Goal: Information Seeking & Learning: Learn about a topic

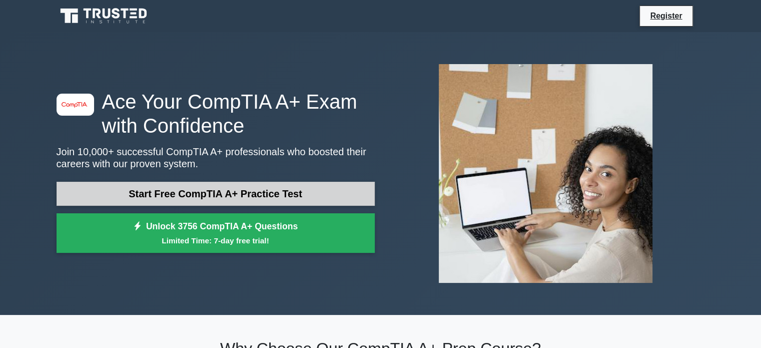
click at [262, 191] on link "Start Free CompTIA A+ Practice Test" at bounding box center [216, 194] width 318 height 24
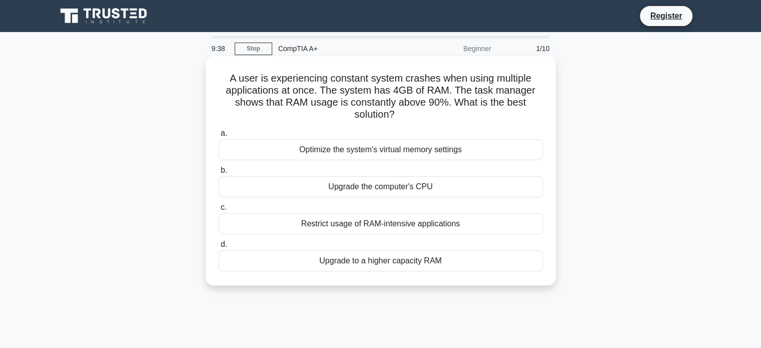
click at [369, 262] on div "Upgrade to a higher capacity RAM" at bounding box center [381, 260] width 324 height 21
click at [219, 248] on input "d. Upgrade to a higher capacity RAM" at bounding box center [219, 244] width 0 height 7
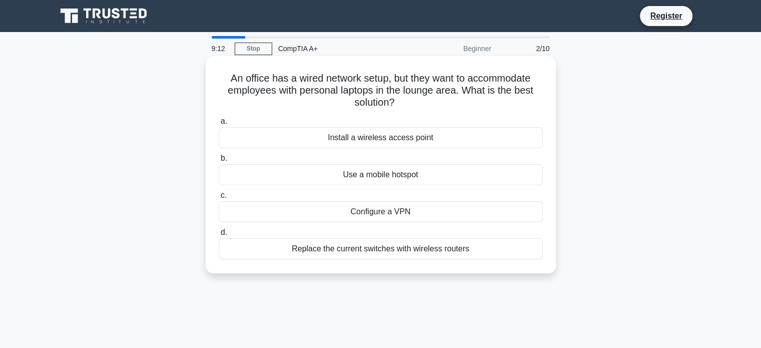
click at [399, 251] on div "Replace the current switches with wireless routers" at bounding box center [381, 248] width 324 height 21
click at [219, 236] on input "d. Replace the current switches with wireless routers" at bounding box center [219, 232] width 0 height 7
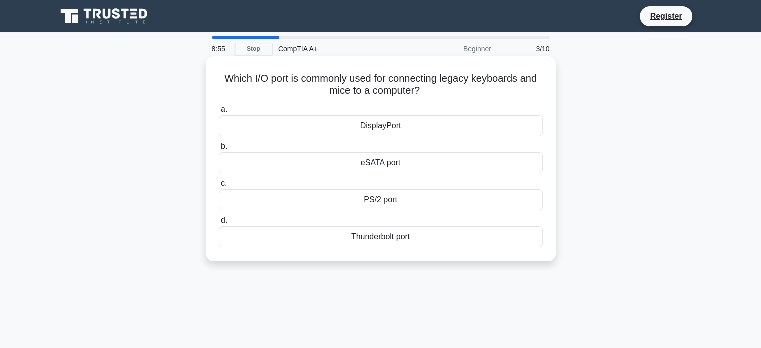
click at [379, 202] on div "PS/2 port" at bounding box center [381, 199] width 324 height 21
click at [219, 187] on input "c. PS/2 port" at bounding box center [219, 183] width 0 height 7
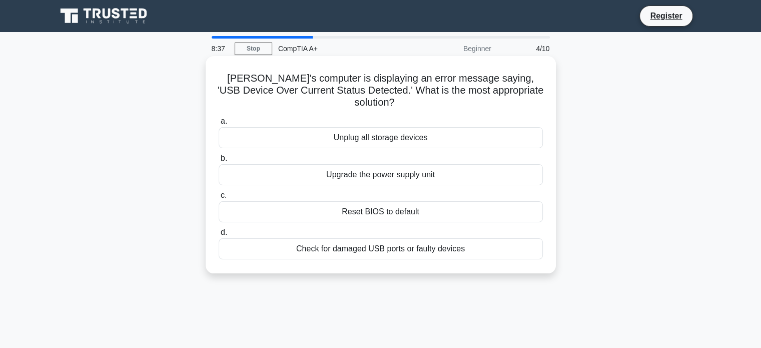
click at [408, 240] on div "Check for damaged USB ports or faulty devices" at bounding box center [381, 248] width 324 height 21
click at [219, 236] on input "d. Check for damaged USB ports or faulty devices" at bounding box center [219, 232] width 0 height 7
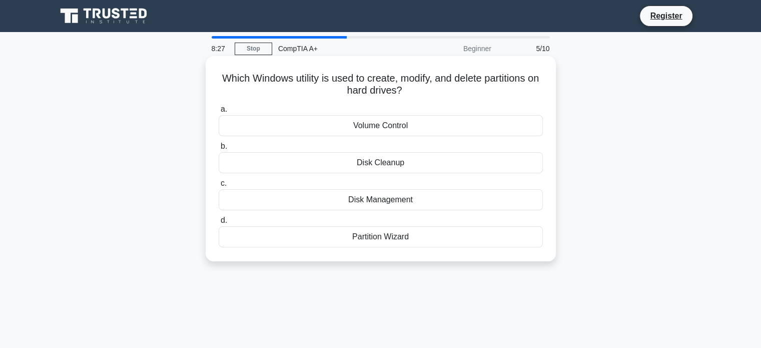
click at [374, 201] on div "Disk Management" at bounding box center [381, 199] width 324 height 21
click at [219, 187] on input "c. Disk Management" at bounding box center [219, 183] width 0 height 7
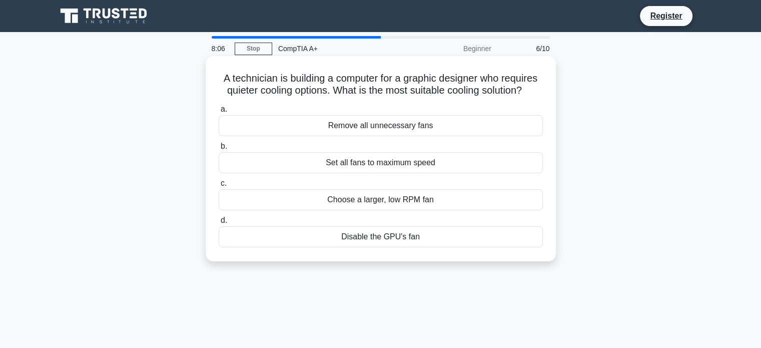
click at [383, 163] on div "Set all fans to maximum speed" at bounding box center [381, 162] width 324 height 21
click at [219, 150] on input "b. Set all fans to maximum speed" at bounding box center [219, 146] width 0 height 7
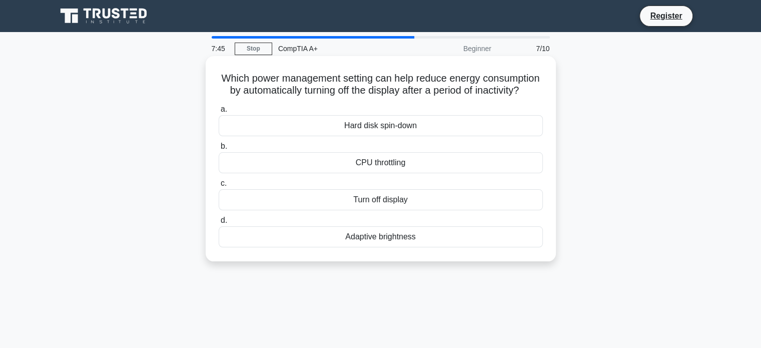
click at [392, 210] on div "Turn off display" at bounding box center [381, 199] width 324 height 21
click at [219, 187] on input "c. Turn off display" at bounding box center [219, 183] width 0 height 7
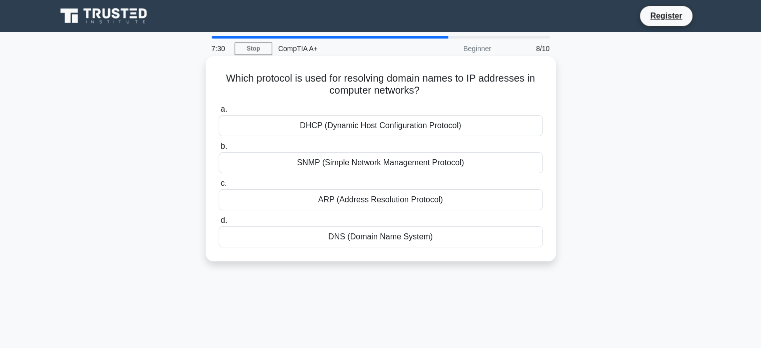
click at [374, 240] on div "DNS (Domain Name System)" at bounding box center [381, 236] width 324 height 21
click at [219, 224] on input "d. DNS (Domain Name System)" at bounding box center [219, 220] width 0 height 7
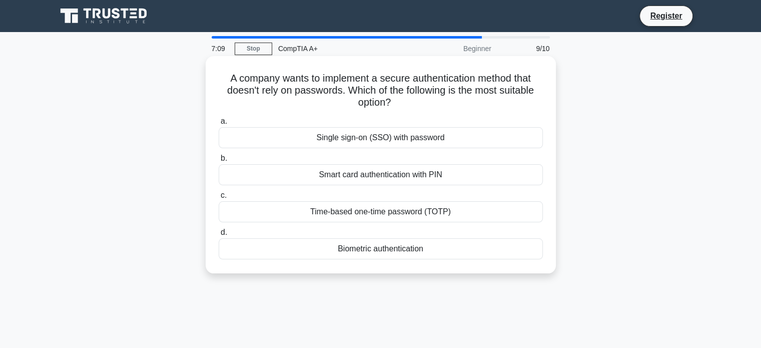
click at [387, 217] on div "Time-based one-time password (TOTP)" at bounding box center [381, 211] width 324 height 21
click at [219, 199] on input "c. Time-based one-time password (TOTP)" at bounding box center [219, 195] width 0 height 7
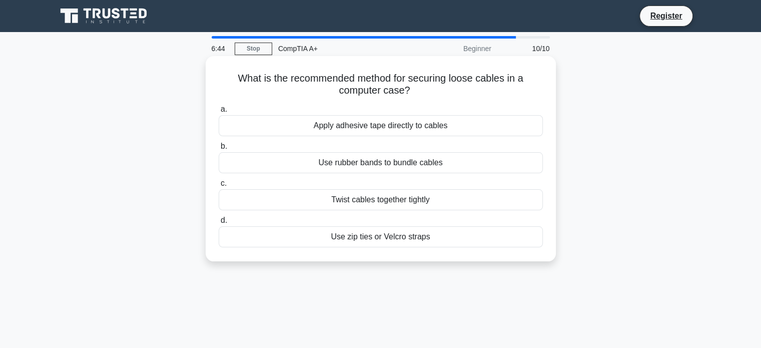
click at [407, 168] on div "Use rubber bands to bundle cables" at bounding box center [381, 162] width 324 height 21
click at [219, 150] on input "b. Use rubber bands to bundle cables" at bounding box center [219, 146] width 0 height 7
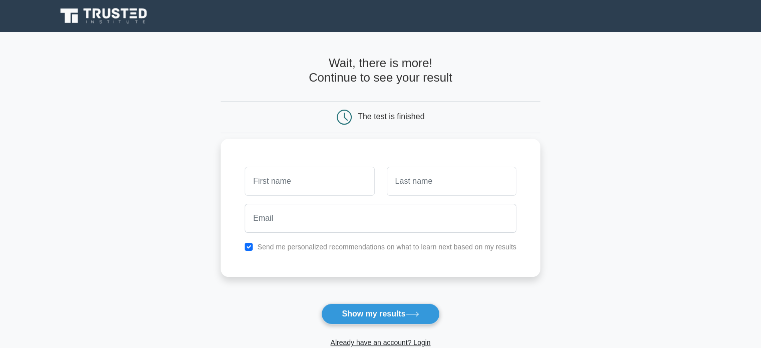
click at [335, 178] on input "text" at bounding box center [310, 181] width 130 height 29
type input "Chandan"
click at [415, 194] on input "text" at bounding box center [452, 181] width 130 height 29
type input "Shah"
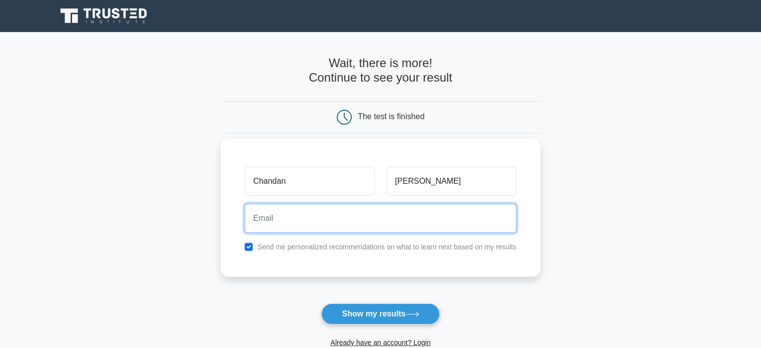
click at [320, 214] on input "email" at bounding box center [381, 218] width 272 height 29
type input "chandanyahoo1@gmail.com"
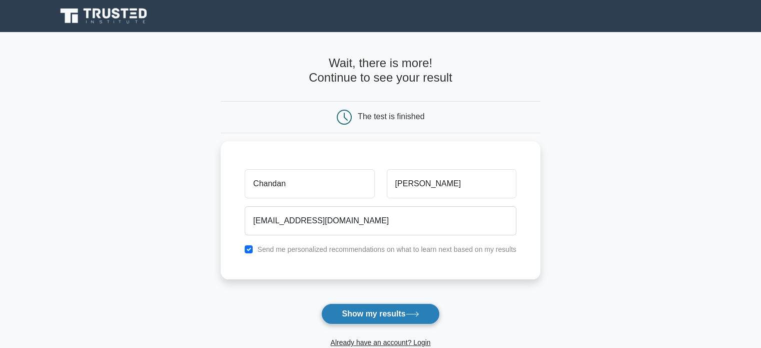
click at [381, 315] on button "Show my results" at bounding box center [380, 313] width 118 height 21
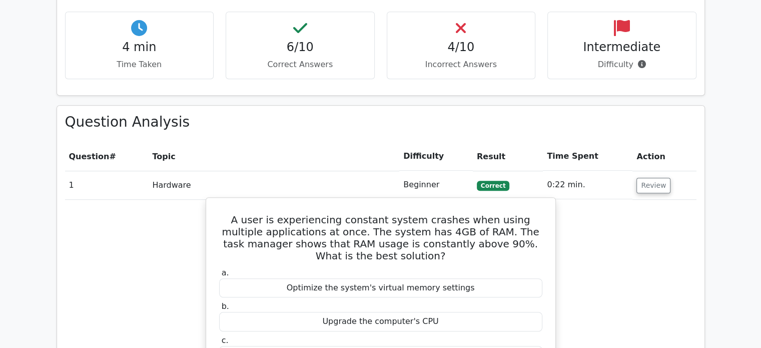
scroll to position [616, 0]
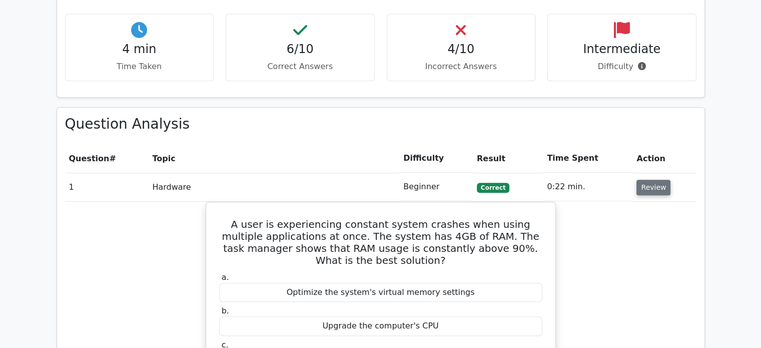
click at [650, 180] on button "Review" at bounding box center [654, 188] width 34 height 16
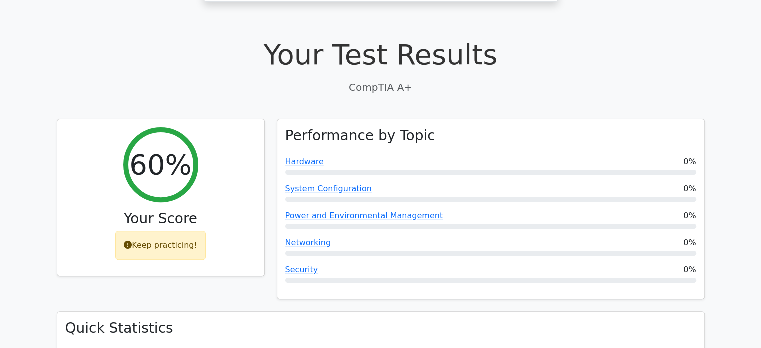
scroll to position [245, 0]
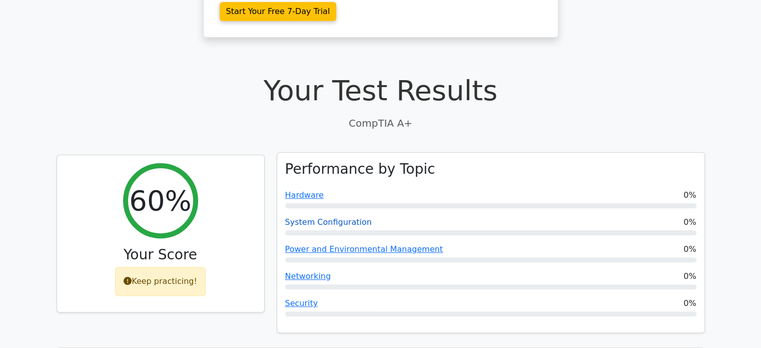
click at [316, 217] on link "System Configuration" at bounding box center [328, 222] width 87 height 10
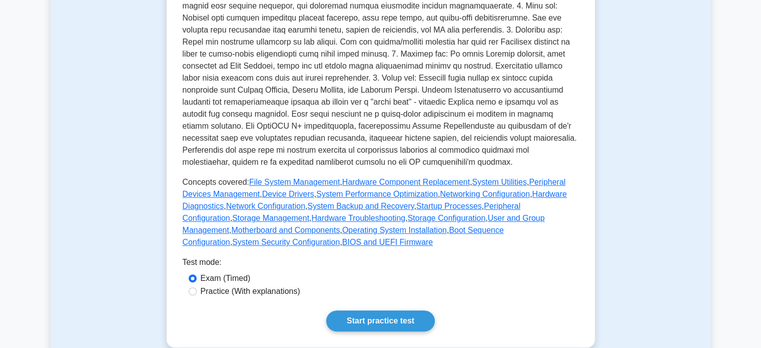
scroll to position [260, 0]
